Goal: Transaction & Acquisition: Purchase product/service

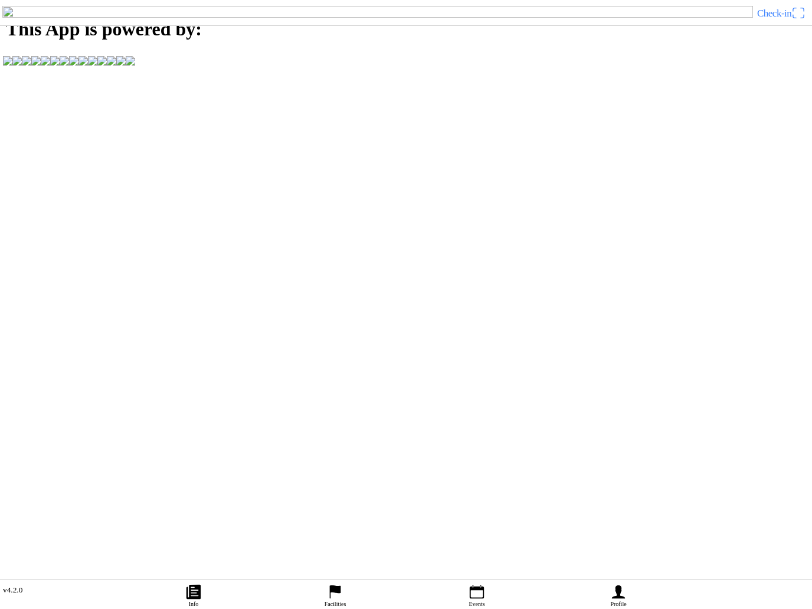
click at [622, 583] on icon "person" at bounding box center [618, 592] width 18 height 18
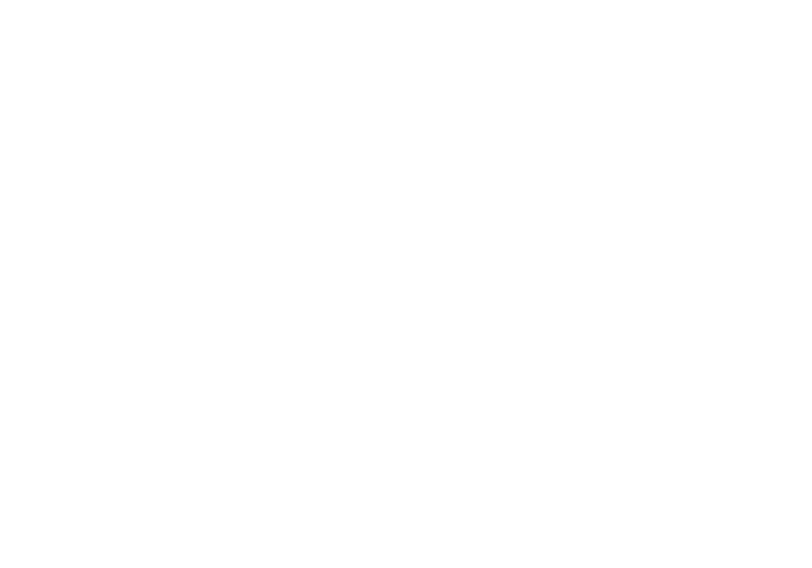
click at [480, 123] on span "Create an account" at bounding box center [406, 109] width 790 height 27
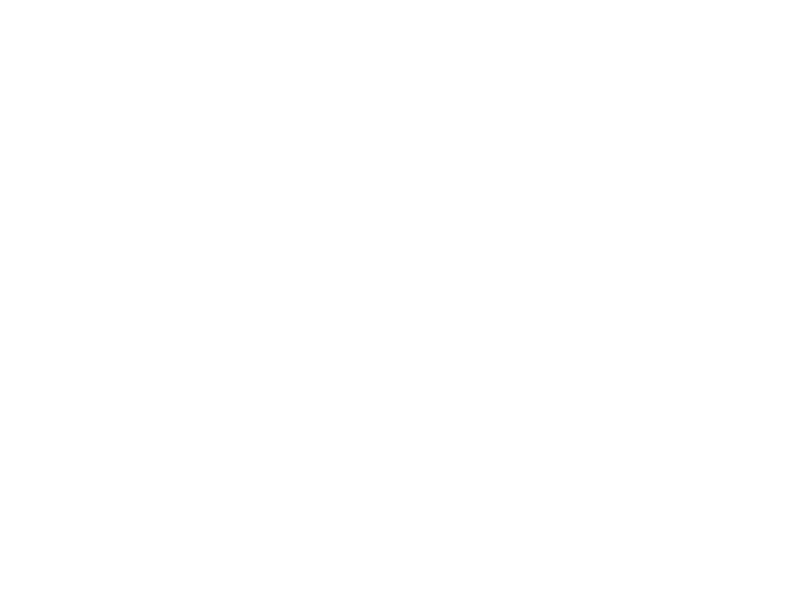
click at [17, 63] on button "button" at bounding box center [410, 50] width 802 height 25
click at [81, 114] on input "text" at bounding box center [408, 103] width 798 height 24
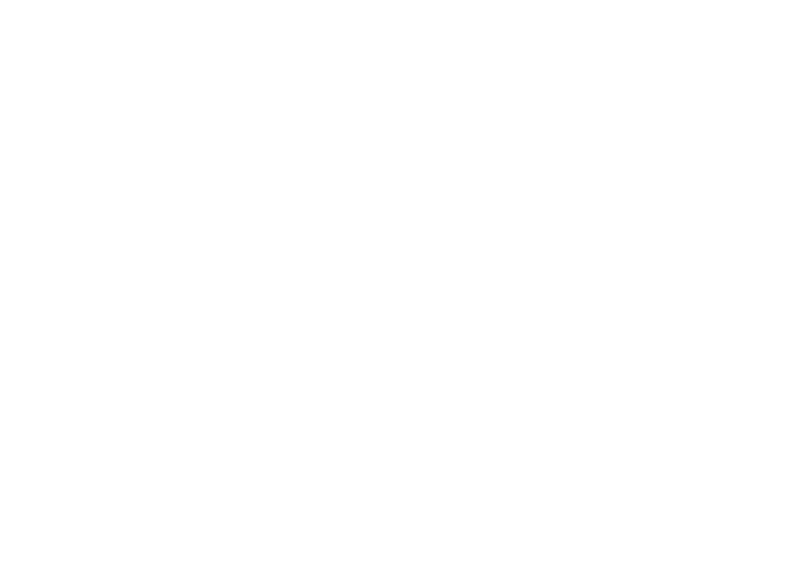
type input "[PERSON_NAME]"
click at [70, 140] on input "text" at bounding box center [408, 129] width 798 height 24
type input "Bellemans"
click at [76, 166] on input "email" at bounding box center [408, 155] width 798 height 24
type input "[PERSON_NAME][EMAIL_ADDRESS][DOMAIN_NAME]"
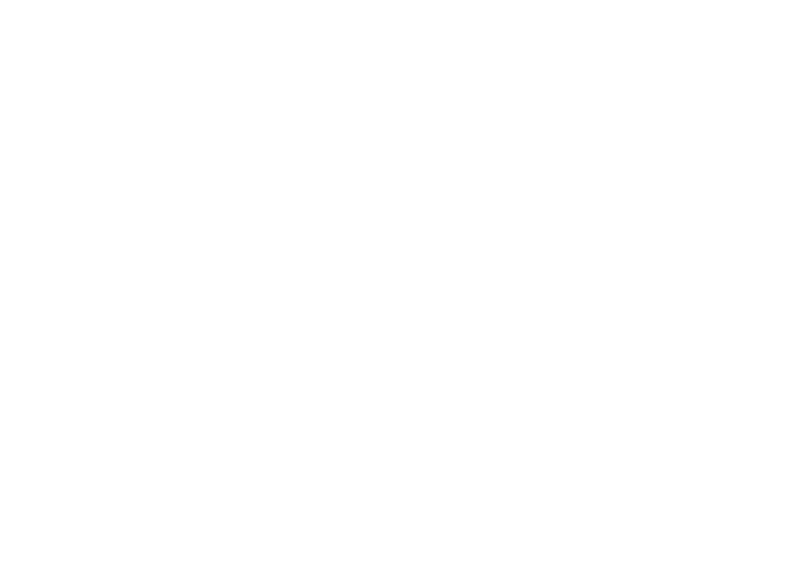
click at [139, 192] on input "email" at bounding box center [408, 181] width 798 height 24
type input "[PERSON_NAME][EMAIL_ADDRESS][DOMAIN_NAME]"
click at [783, 219] on button "button" at bounding box center [410, 205] width 802 height 25
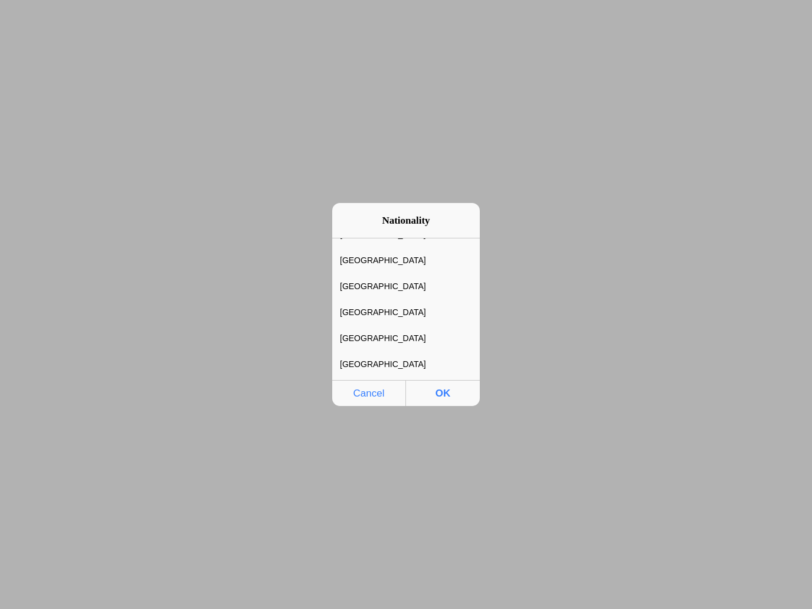
scroll to position [485, 0]
click at [387, 313] on div "Belgium" at bounding box center [397, 311] width 130 height 25
click at [454, 395] on span "OK" at bounding box center [442, 393] width 67 height 24
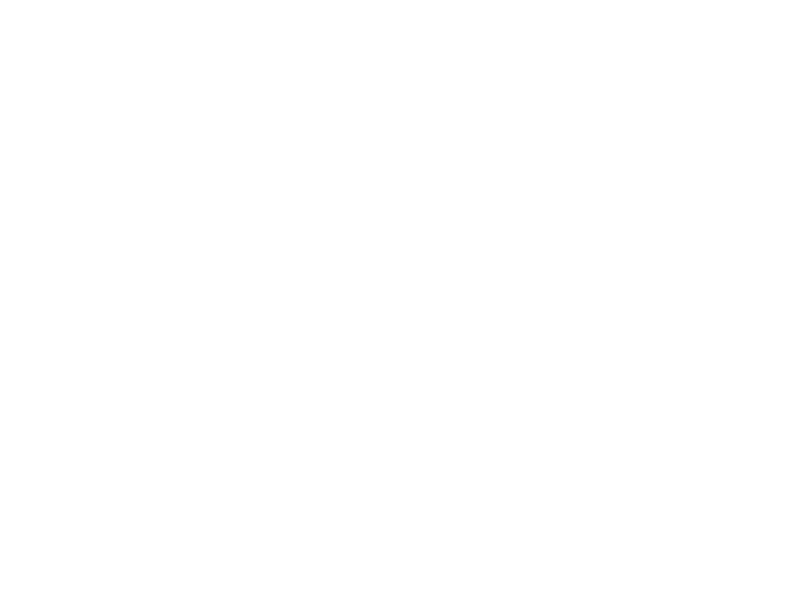
click at [137, 245] on button "button" at bounding box center [410, 231] width 802 height 25
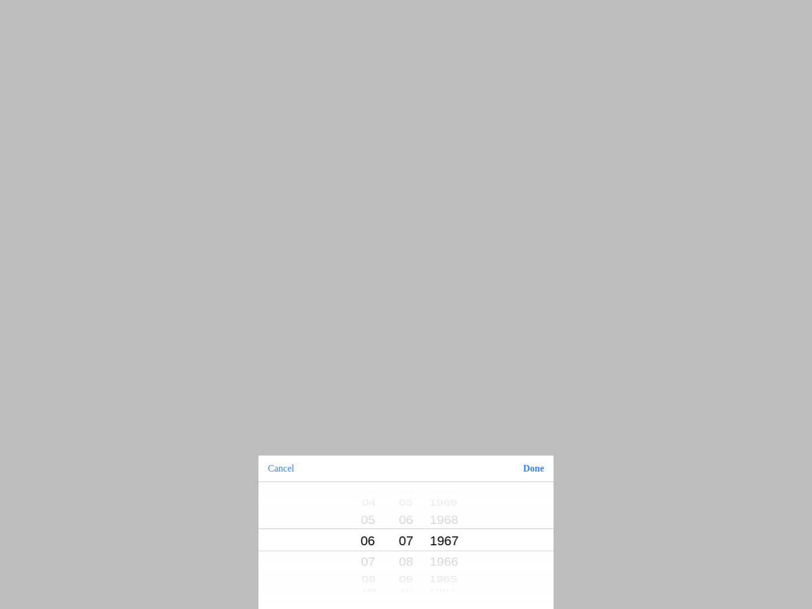
click at [542, 474] on button "Done" at bounding box center [533, 468] width 40 height 26
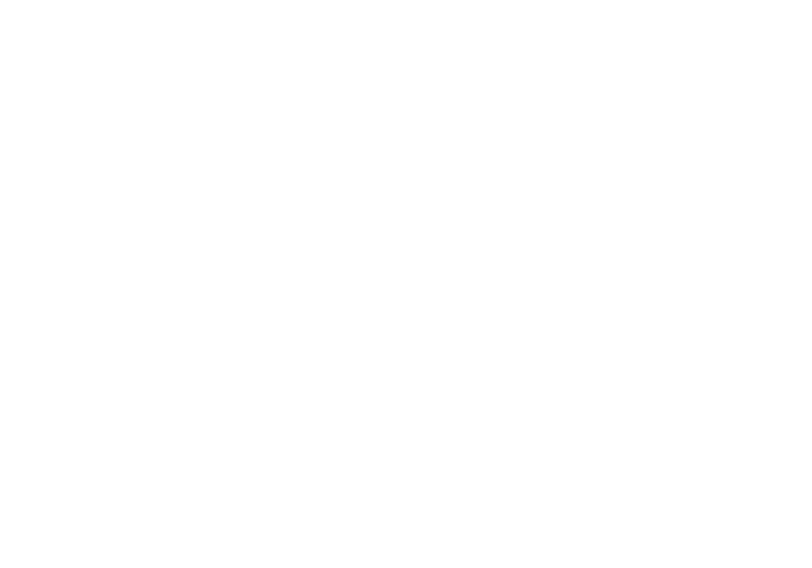
click at [432, 347] on span "Register" at bounding box center [406, 334] width 790 height 27
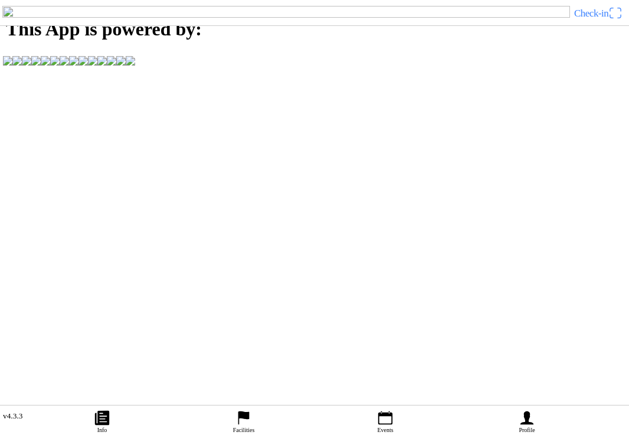
click at [528, 411] on icon "person" at bounding box center [526, 418] width 13 height 14
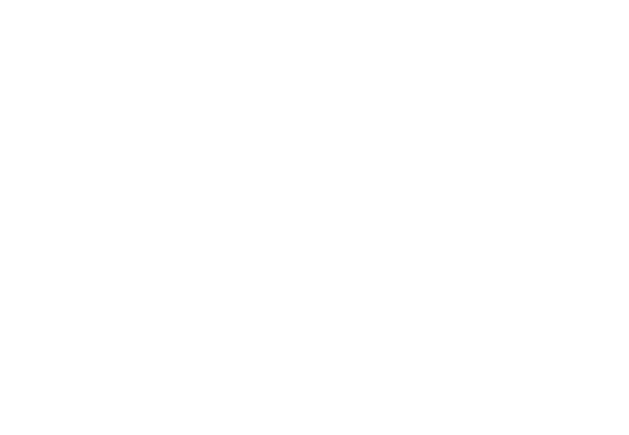
type input "[PERSON_NAME][EMAIL_ADDRESS][DOMAIN_NAME]"
click at [192, 65] on div "E-mail [PERSON_NAME][EMAIL_ADDRESS][DOMAIN_NAME]" at bounding box center [314, 45] width 629 height 40
click at [327, 94] on span "Next" at bounding box center [315, 80] width 608 height 27
click at [341, 163] on span "button" at bounding box center [315, 150] width 608 height 27
click at [493, 0] on main "[PERSON_NAME] Logout Orders Change information" at bounding box center [314, 0] width 629 height 0
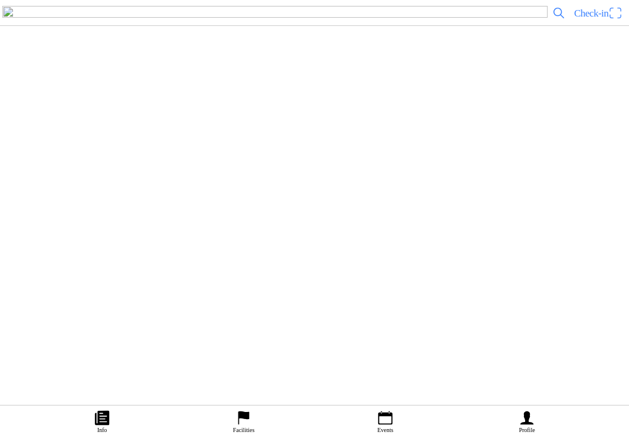
click at [393, 409] on icon "calendar" at bounding box center [385, 418] width 18 height 18
click at [274, 227] on div "[DATE] - 09:00 Cross Country zondag MC de Peelrijders - [GEOGRAPHIC_DATA]-Eind" at bounding box center [338, 203] width 572 height 48
click at [48, 252] on span "Buy ticket" at bounding box center [28, 244] width 40 height 16
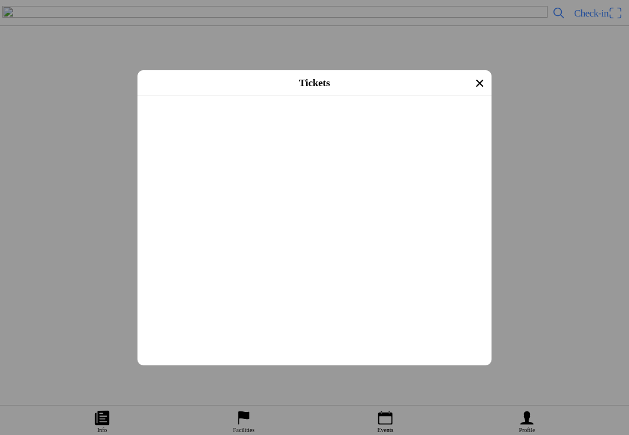
click at [242, 278] on input "text" at bounding box center [317, 267] width 340 height 21
type input "[PHONE_NUMBER]"
click at [480, 211] on button "button" at bounding box center [319, 195] width 345 height 31
click at [350, 325] on span "Checkout" at bounding box center [314, 311] width 333 height 27
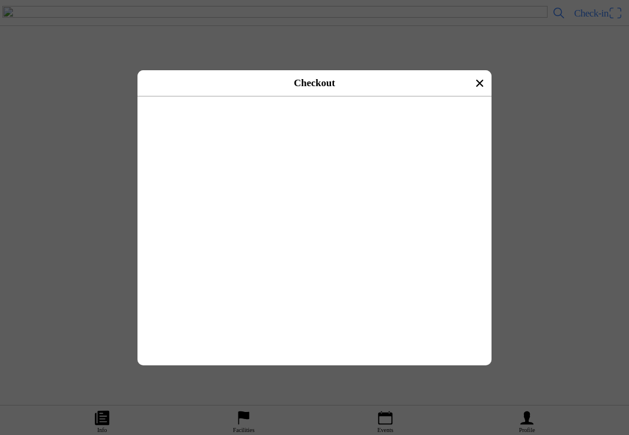
click at [233, 191] on button "button" at bounding box center [340, 208] width 302 height 35
click at [350, 118] on ion-label "Pay with Bancontact" at bounding box center [314, 113] width 73 height 9
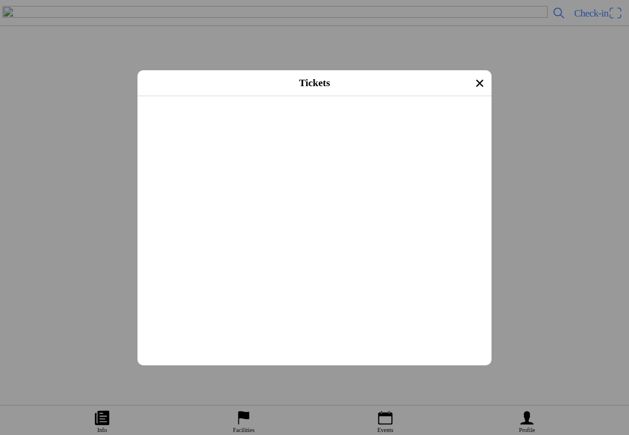
click at [473, 87] on icon "close" at bounding box center [479, 83] width 19 height 19
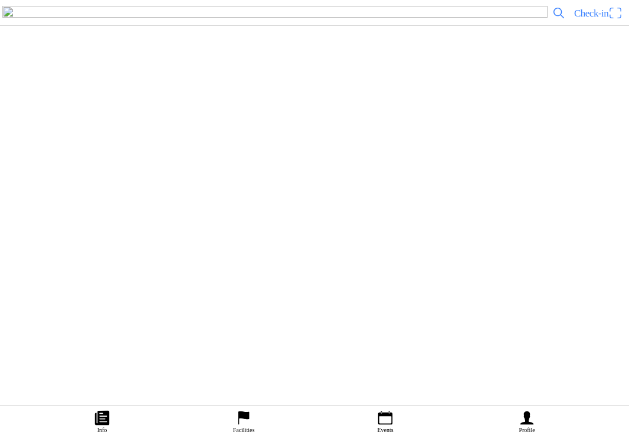
click at [600, 19] on span "Check-in" at bounding box center [591, 13] width 34 height 11
